Goal: Transaction & Acquisition: Subscribe to service/newsletter

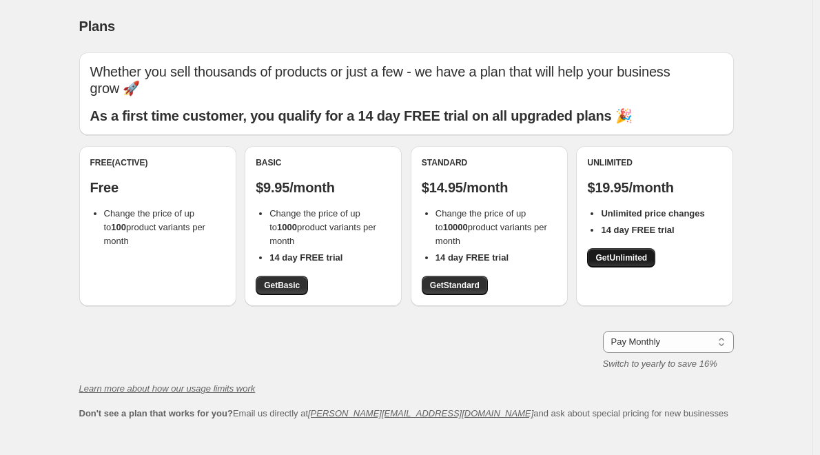
click at [615, 260] on span "Get Unlimited" at bounding box center [621, 257] width 52 height 11
